Goal: Information Seeking & Learning: Learn about a topic

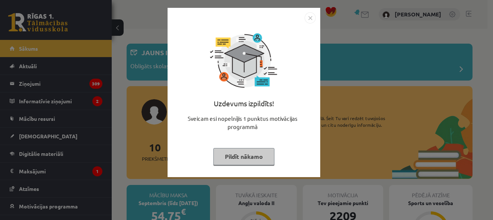
click at [312, 16] on img "Close" at bounding box center [310, 17] width 11 height 11
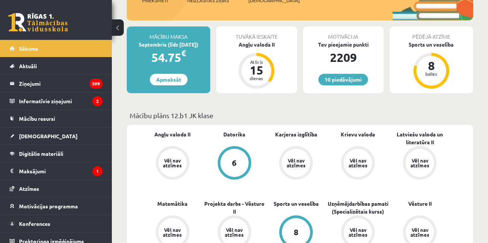
scroll to position [75, 0]
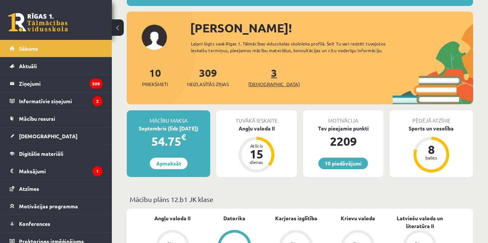
click at [264, 86] on span "[DEMOGRAPHIC_DATA]" at bounding box center [273, 83] width 51 height 7
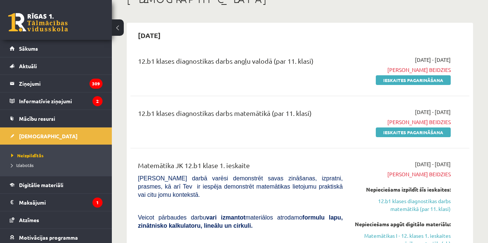
scroll to position [37, 0]
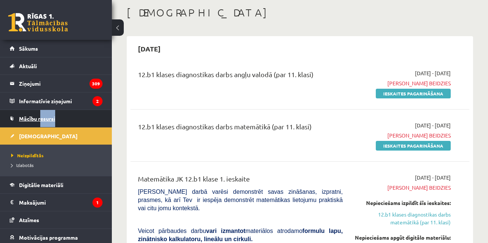
drag, startPoint x: 41, startPoint y: 118, endPoint x: 69, endPoint y: 119, distance: 28.0
click at [69, 119] on link "Mācību resursi" at bounding box center [56, 118] width 93 height 17
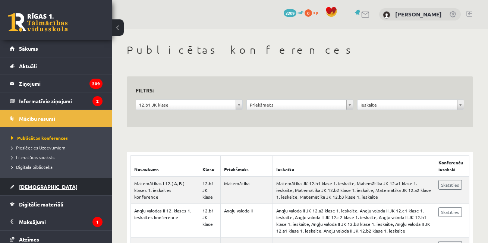
scroll to position [37, 0]
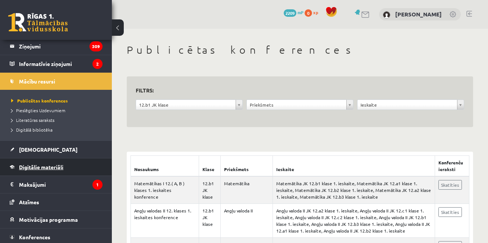
click at [52, 170] on link "Digitālie materiāli" at bounding box center [56, 166] width 93 height 17
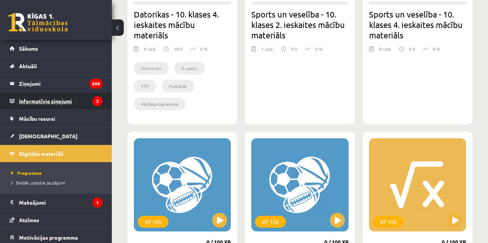
scroll to position [559, 0]
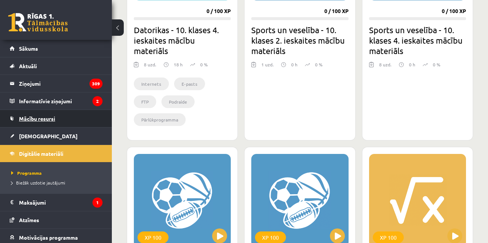
click at [58, 123] on link "Mācību resursi" at bounding box center [56, 118] width 93 height 17
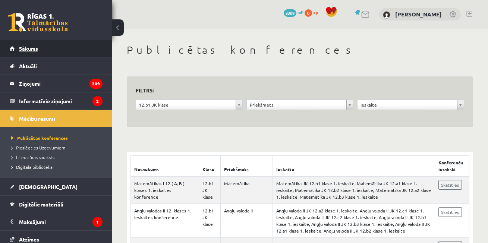
click at [72, 50] on link "Sākums" at bounding box center [56, 48] width 93 height 17
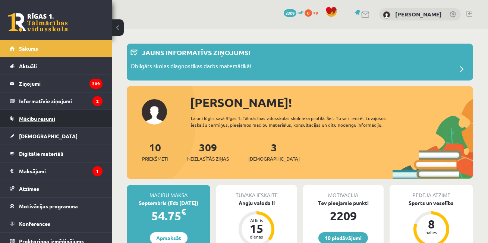
click at [69, 123] on link "Mācību resursi" at bounding box center [56, 118] width 93 height 17
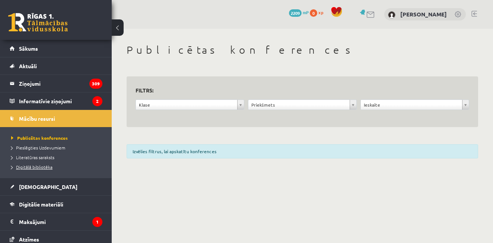
click at [42, 164] on link "Digitālā bibliotēka" at bounding box center [57, 167] width 93 height 7
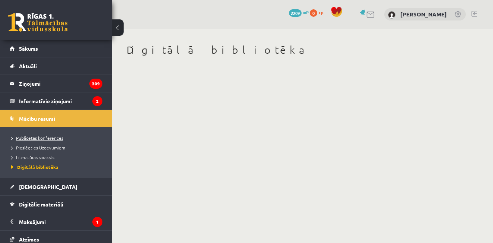
click at [43, 137] on span "Publicētas konferences" at bounding box center [37, 138] width 52 height 6
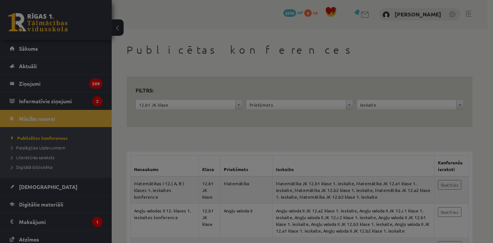
click at [0, 0] on div "Uzdevums izpildīts!" at bounding box center [0, 0] width 0 height 0
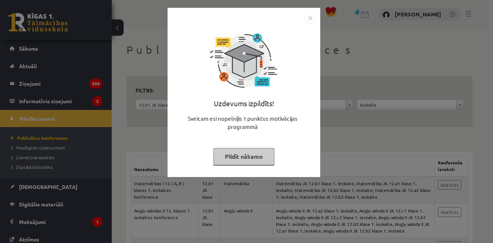
click at [308, 21] on img "Close" at bounding box center [310, 17] width 11 height 11
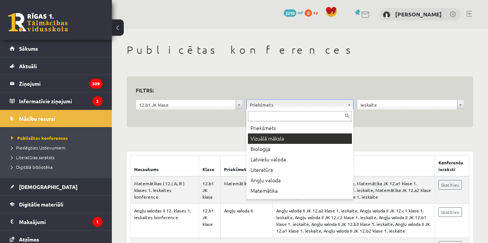
scroll to position [37, 0]
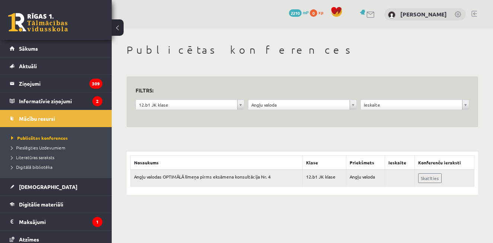
click at [436, 183] on td "Skatīties" at bounding box center [445, 178] width 60 height 17
click at [436, 177] on link "Skatīties" at bounding box center [429, 178] width 23 height 10
click at [49, 54] on link "Sākums" at bounding box center [56, 48] width 93 height 17
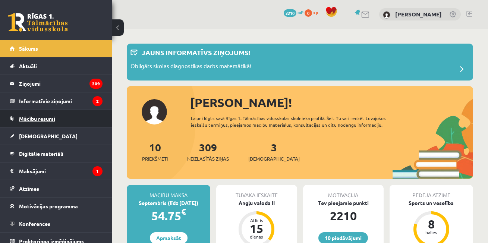
click at [69, 121] on link "Mācību resursi" at bounding box center [56, 118] width 93 height 17
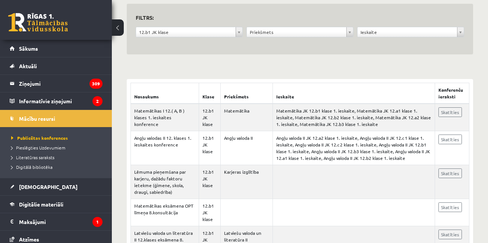
scroll to position [75, 0]
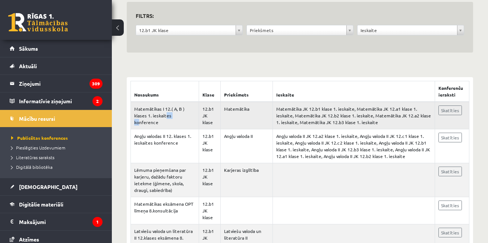
drag, startPoint x: 172, startPoint y: 118, endPoint x: 228, endPoint y: 114, distance: 56.0
click at [177, 118] on td "Matemātikas I 12.( A, B ) klases 1. ieskaites konference" at bounding box center [165, 116] width 68 height 28
click at [457, 111] on link "Skatīties" at bounding box center [449, 110] width 23 height 10
